Goal: Check status: Check status

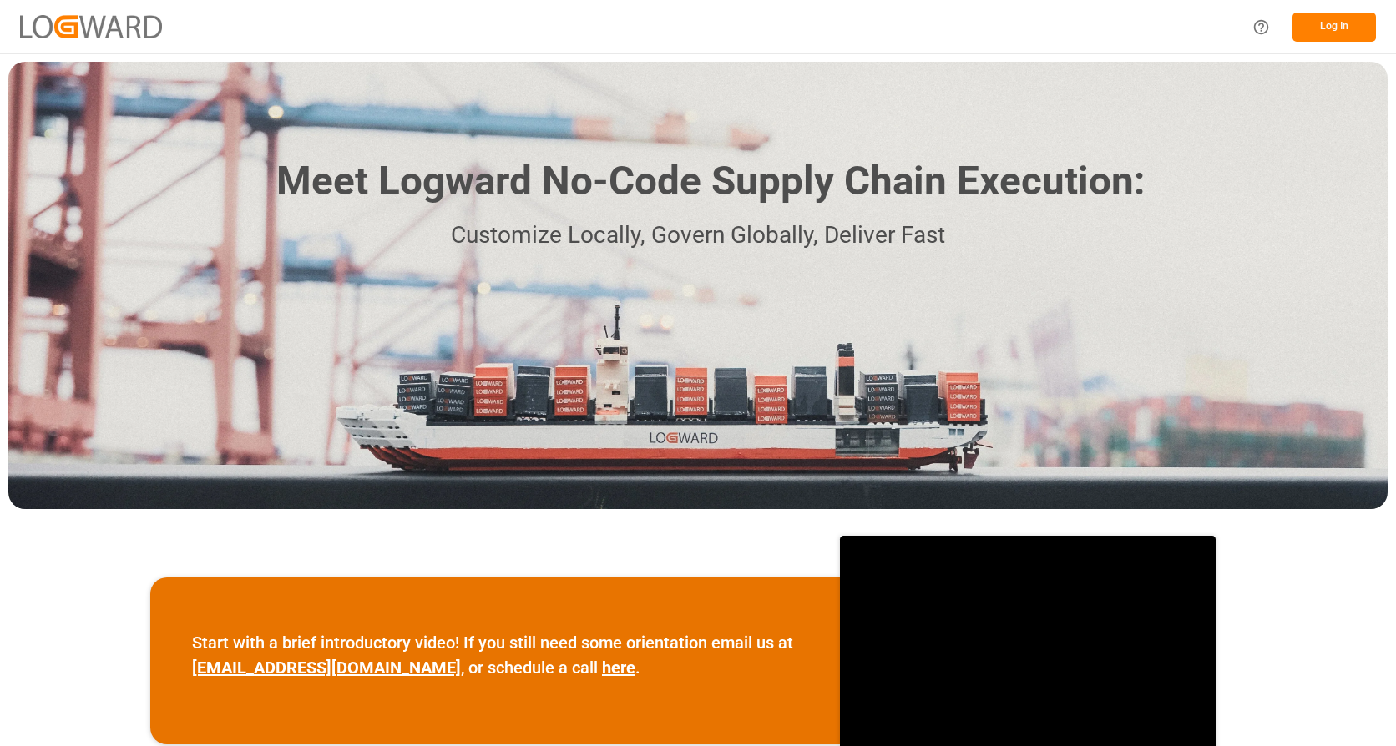
click at [1332, 26] on button "Log In" at bounding box center [1333, 27] width 83 height 29
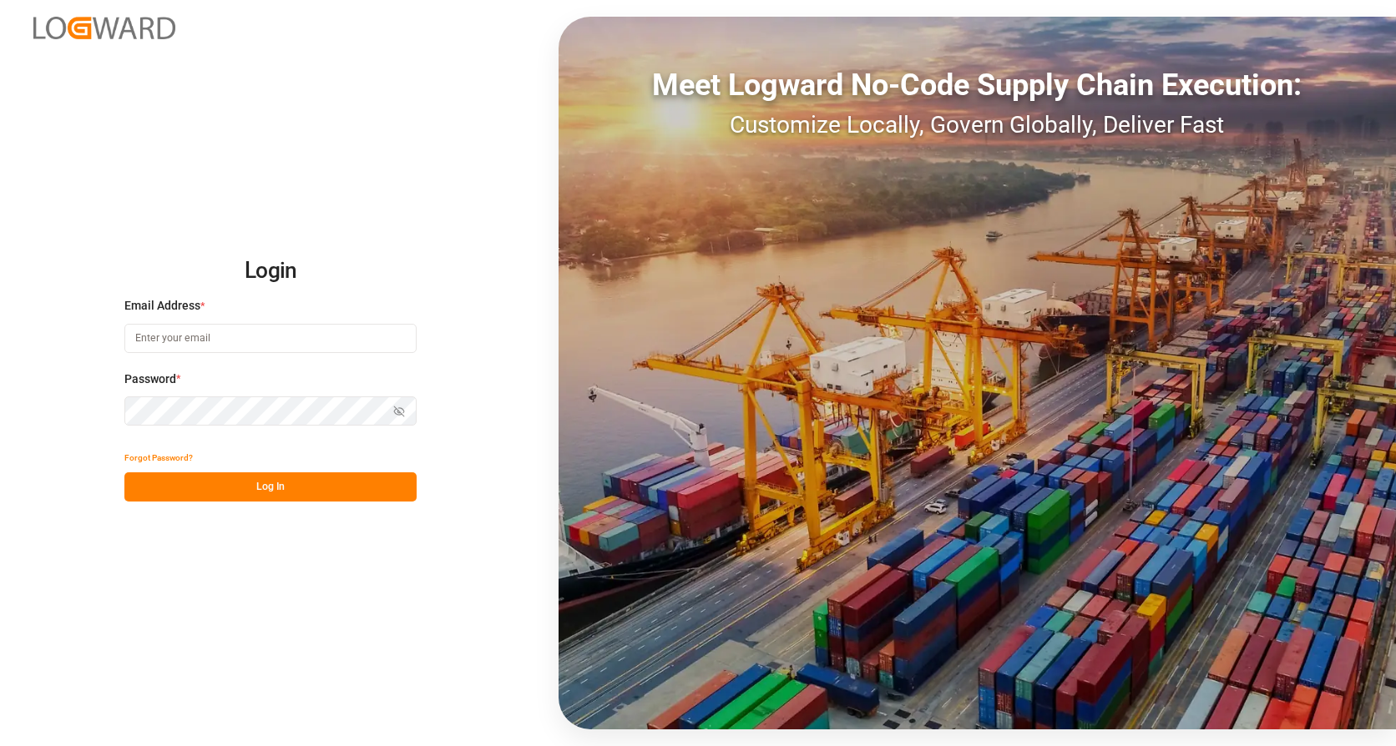
type input "[EMAIL_ADDRESS][DOMAIN_NAME]"
click at [240, 490] on button "Log In" at bounding box center [270, 486] width 292 height 29
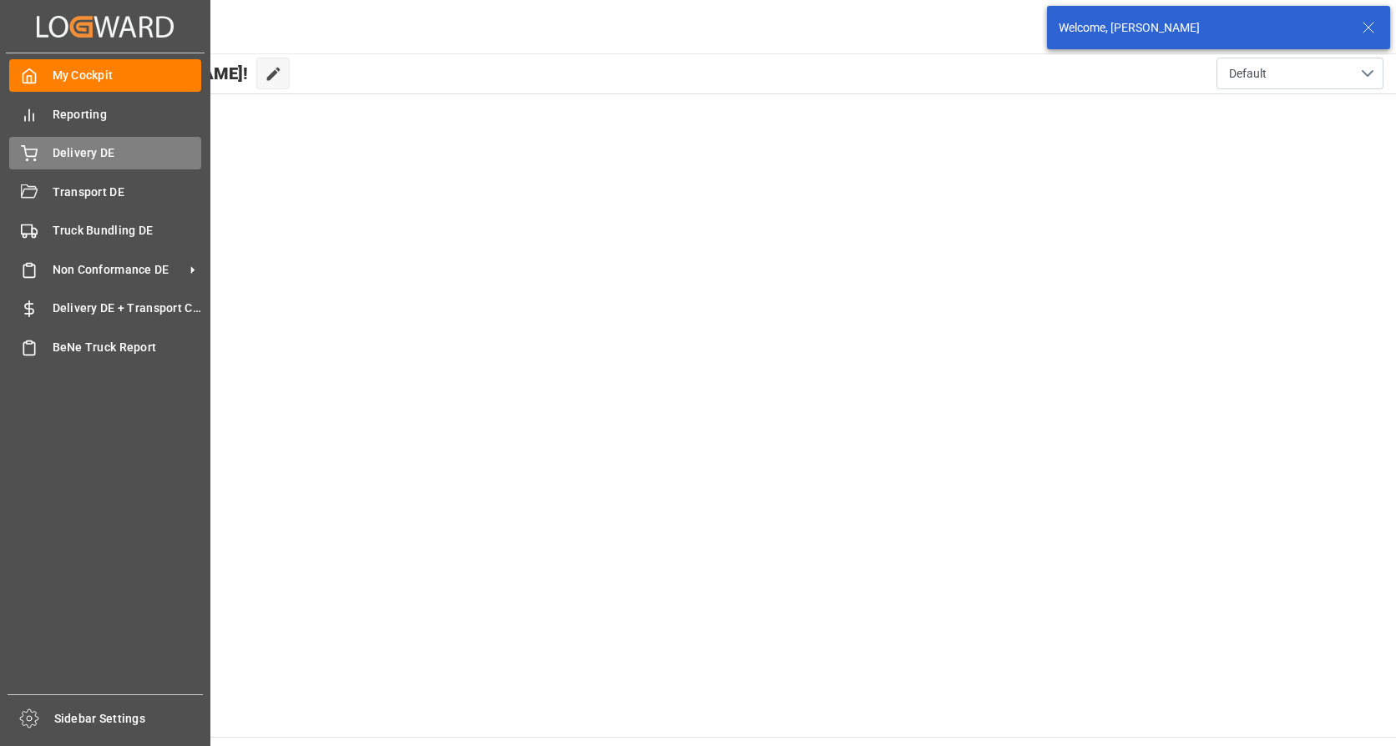
click at [36, 154] on icon at bounding box center [29, 151] width 15 height 11
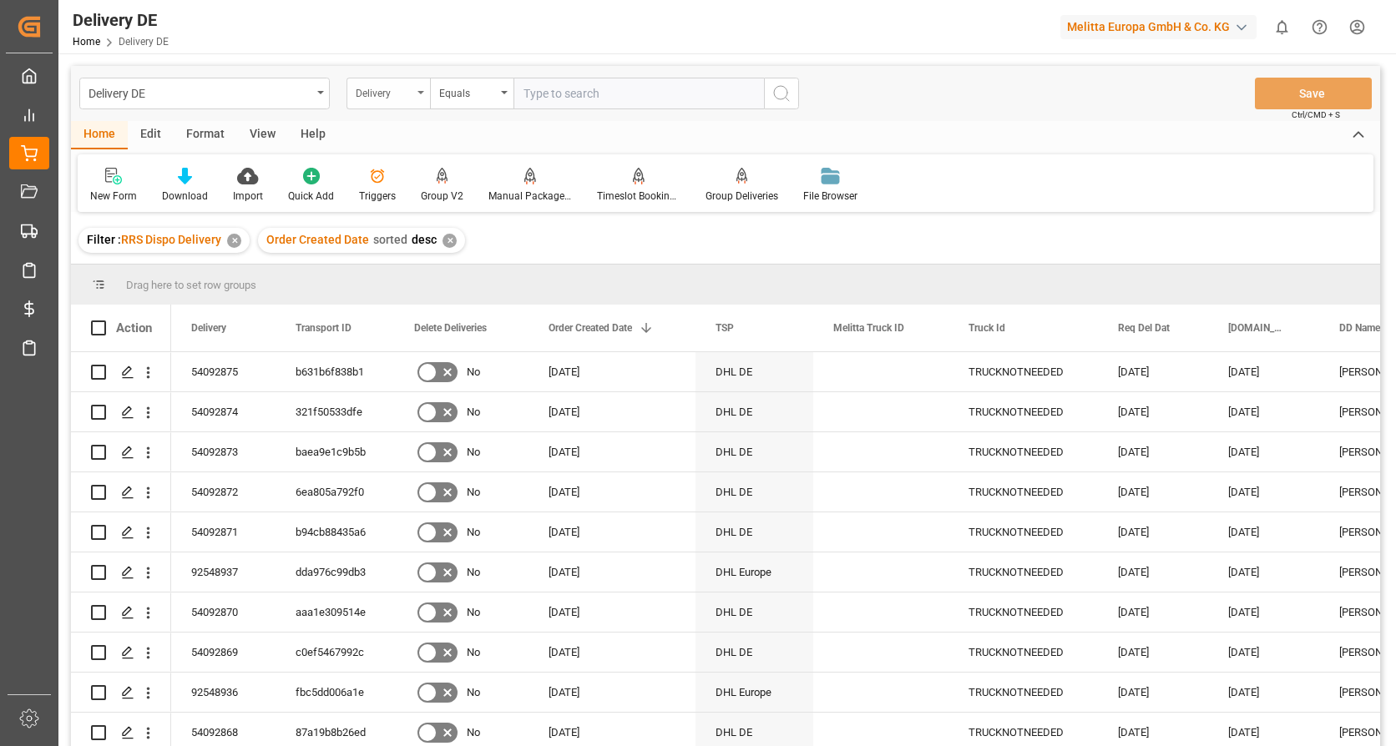
click at [421, 92] on icon "open menu" at bounding box center [420, 92] width 7 height 3
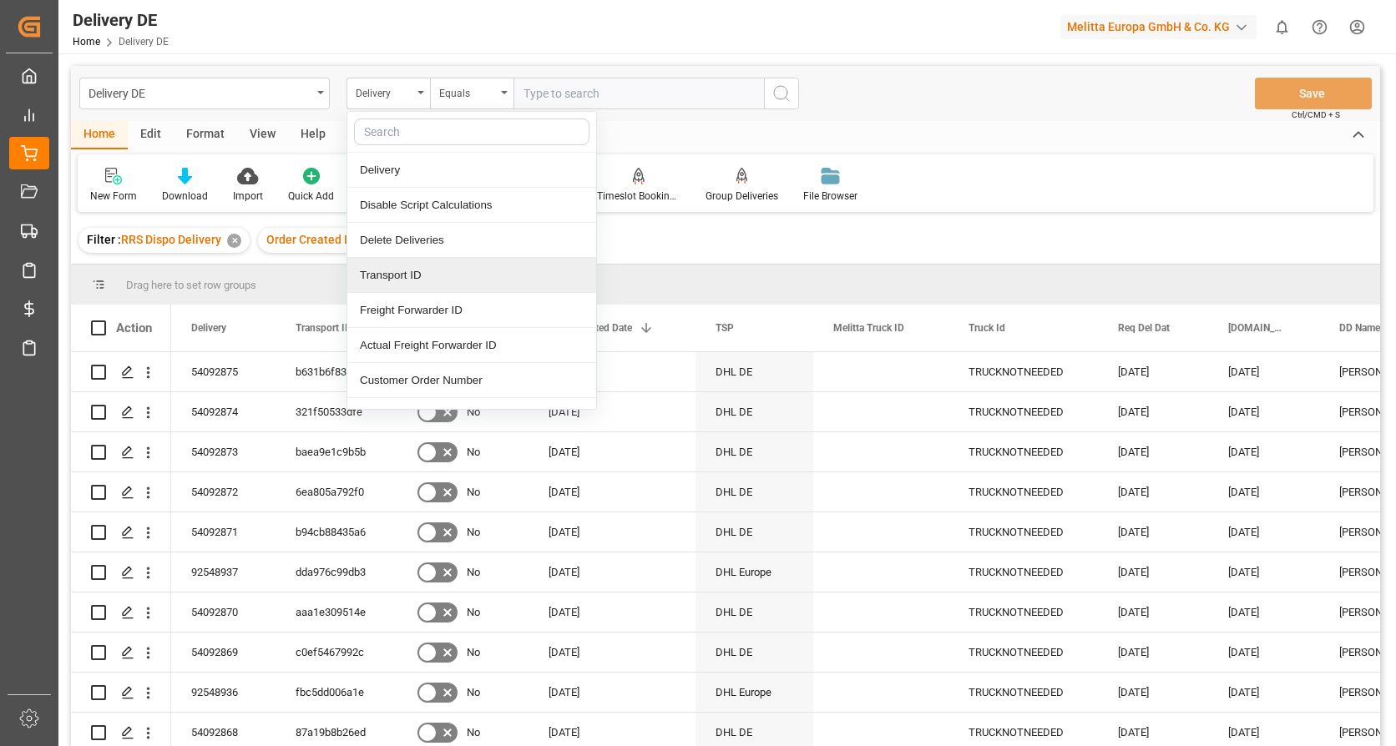
click at [386, 278] on div "Transport ID" at bounding box center [471, 275] width 249 height 35
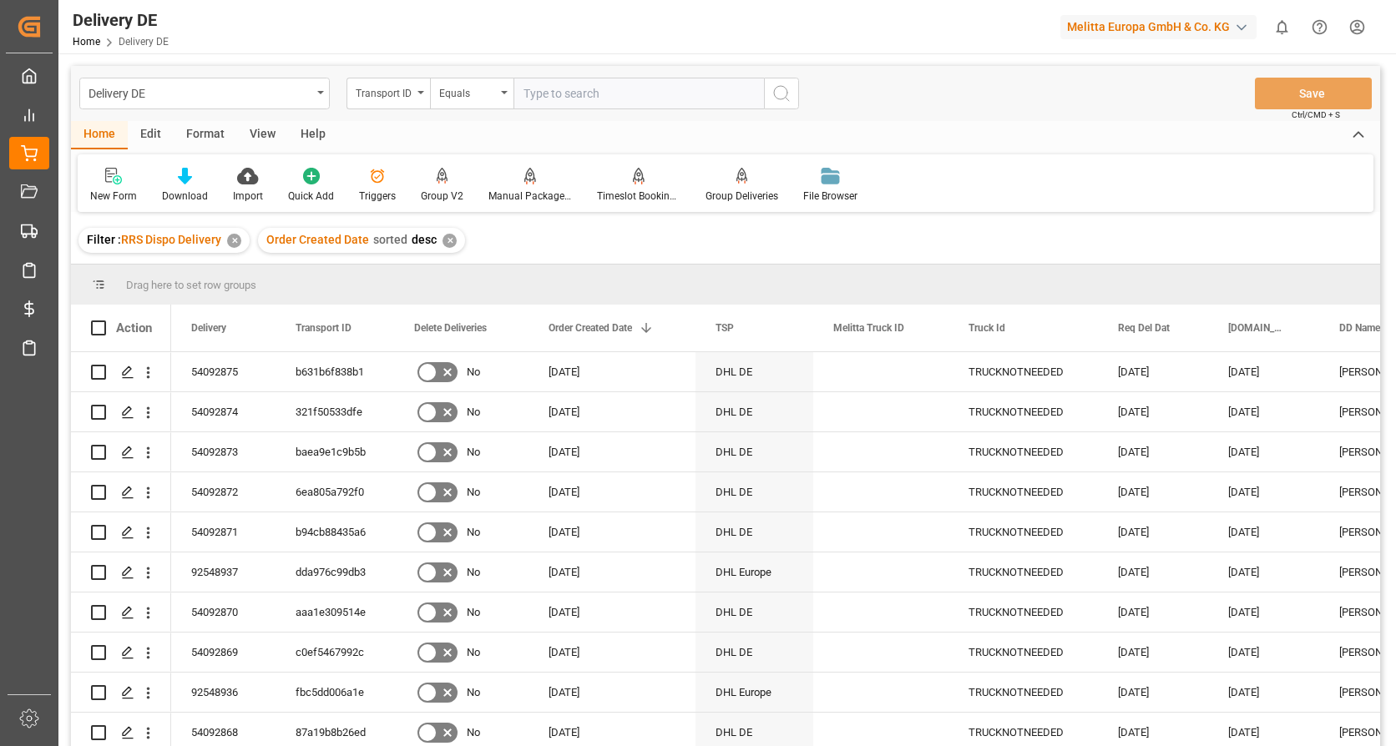
click at [563, 104] on input "text" at bounding box center [638, 94] width 250 height 32
click at [527, 101] on input "text" at bounding box center [638, 94] width 250 height 32
paste input "4ffc745bcdfe"
type input "4ffc745bcdfe"
click at [782, 88] on icon "search button" at bounding box center [781, 93] width 20 height 20
